Goal: Task Accomplishment & Management: Manage account settings

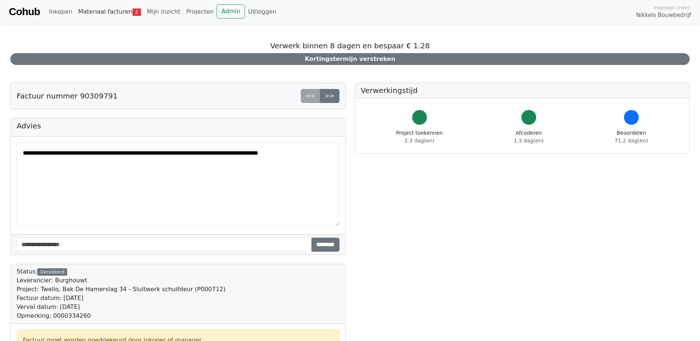
click at [108, 13] on link "Materiaal facturen 2" at bounding box center [109, 11] width 69 height 15
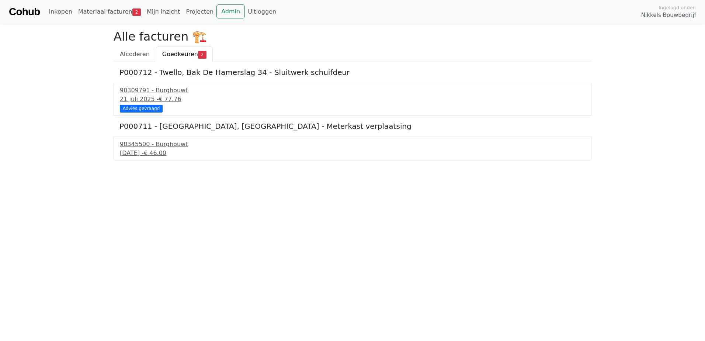
click at [216, 128] on h5 "P000711 - Twello, Arqa Oude Rijksstraatweg 52 - Meterkast verplaatsing" at bounding box center [353, 126] width 466 height 9
click at [152, 146] on div "90345500 - Burghouwt" at bounding box center [353, 144] width 466 height 9
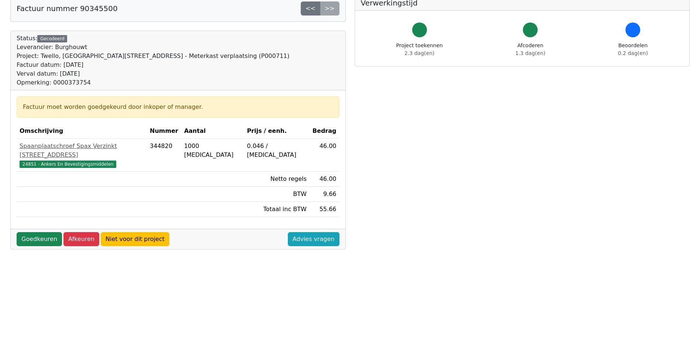
scroll to position [111, 0]
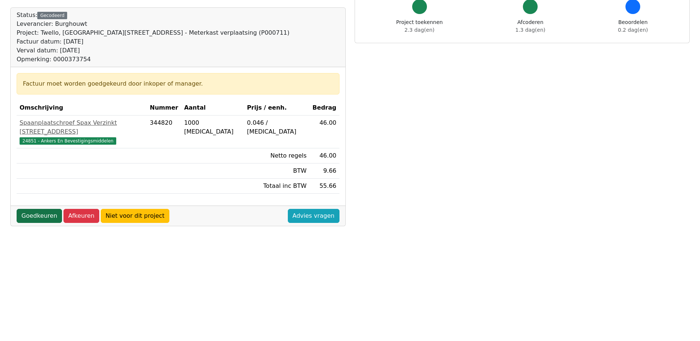
click at [39, 209] on link "Goedkeuren" at bounding box center [39, 216] width 45 height 14
